Goal: Check status: Check status

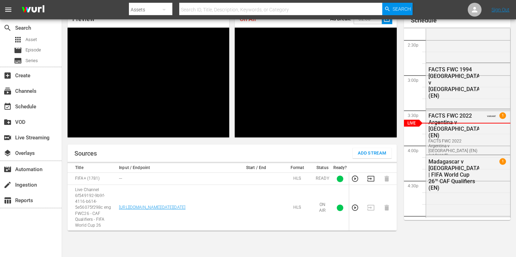
scroll to position [34, 0]
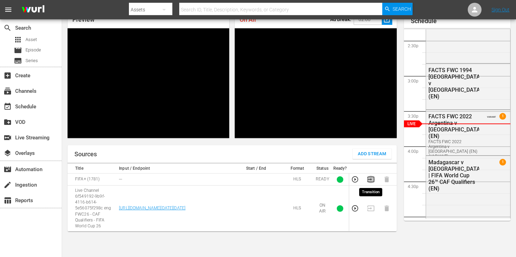
click at [372, 179] on icon "button" at bounding box center [371, 179] width 8 height 8
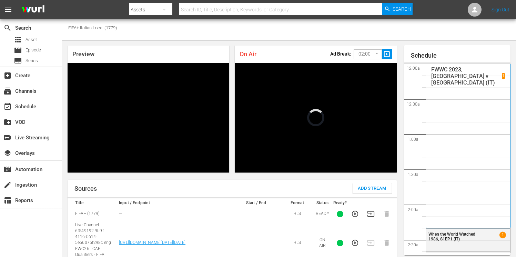
scroll to position [1009, 0]
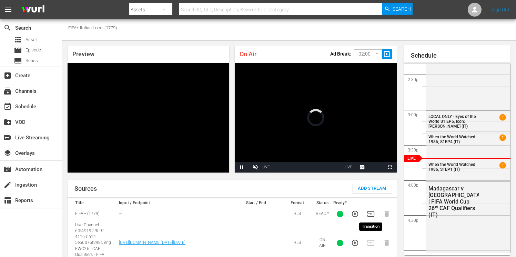
click at [372, 215] on icon "button" at bounding box center [371, 214] width 8 height 8
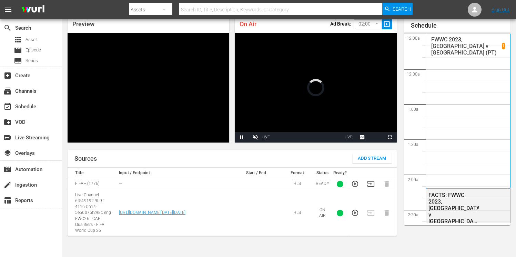
scroll to position [1010, 0]
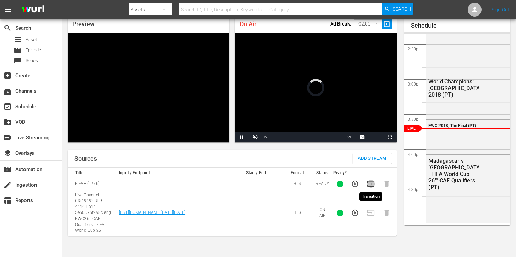
click at [372, 184] on icon "button" at bounding box center [371, 184] width 8 height 8
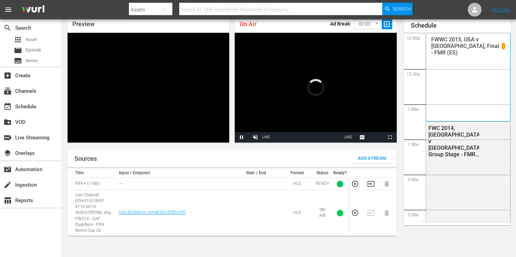
scroll to position [1010, 0]
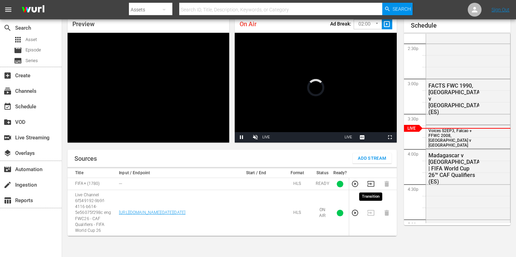
click at [373, 182] on icon "button" at bounding box center [371, 184] width 8 height 8
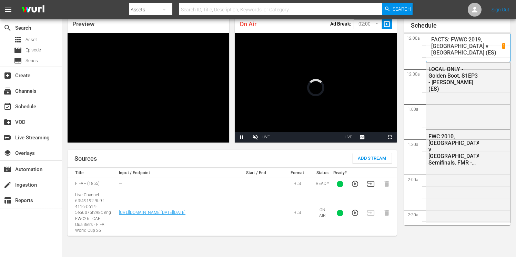
scroll to position [1011, 0]
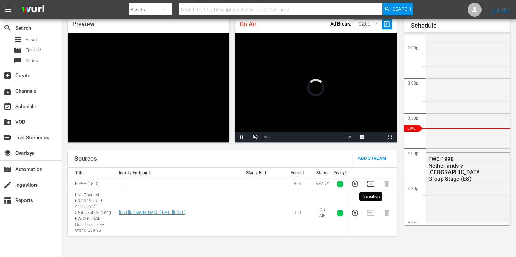
click at [370, 182] on icon "button" at bounding box center [371, 184] width 8 height 8
